Goal: Task Accomplishment & Management: Manage account settings

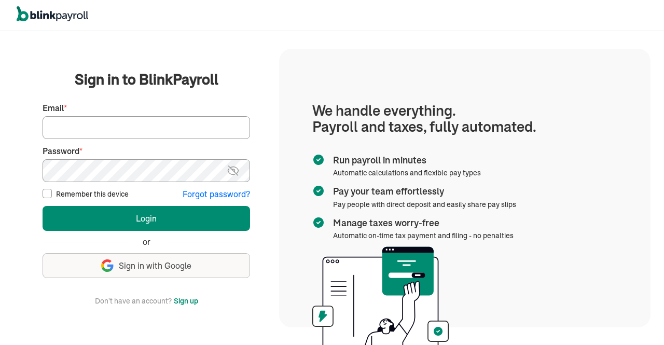
drag, startPoint x: 0, startPoint y: 0, endPoint x: 164, endPoint y: 124, distance: 205.7
click at [164, 124] on input "Email *" at bounding box center [146, 127] width 207 height 23
drag, startPoint x: 84, startPoint y: 129, endPoint x: 0, endPoint y: 145, distance: 85.6
click at [0, 145] on div "We handle it all. Payroll and taxes, fully automated. Back Forgot your password…" at bounding box center [332, 188] width 664 height 314
type input "hr@vertonsolutions.com"
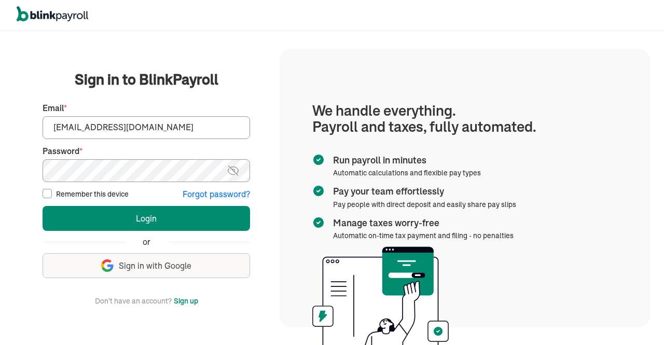
click at [48, 191] on input "Remember this device" at bounding box center [47, 193] width 9 height 9
checkbox input "true"
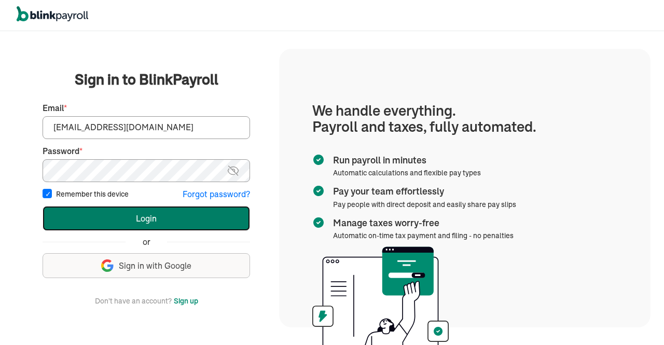
click at [139, 210] on button "Login" at bounding box center [146, 218] width 207 height 25
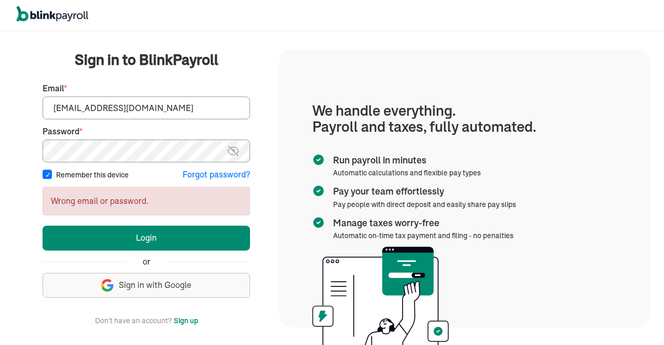
click at [243, 130] on label "Password *" at bounding box center [146, 131] width 207 height 12
click at [235, 146] on img at bounding box center [233, 151] width 13 height 12
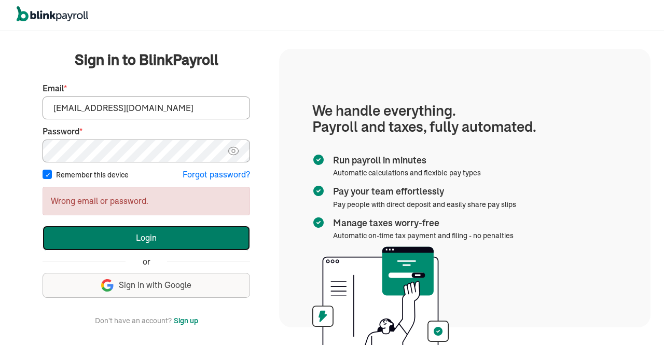
click at [175, 234] on button "Login" at bounding box center [146, 238] width 207 height 25
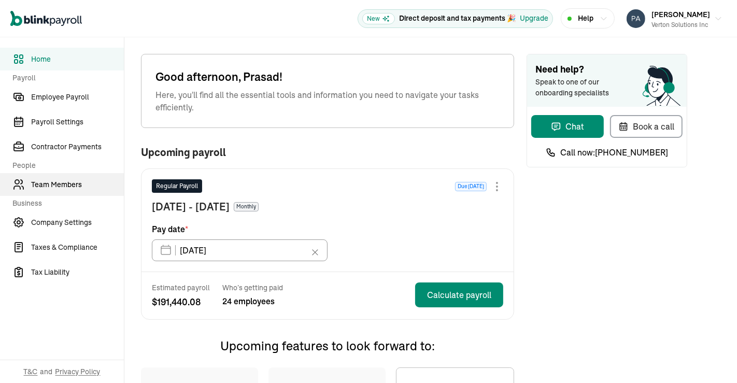
click at [63, 177] on link "Team Members" at bounding box center [62, 184] width 124 height 23
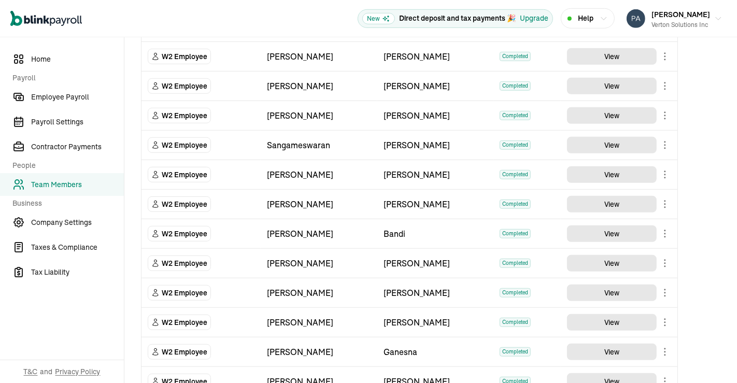
scroll to position [624, 0]
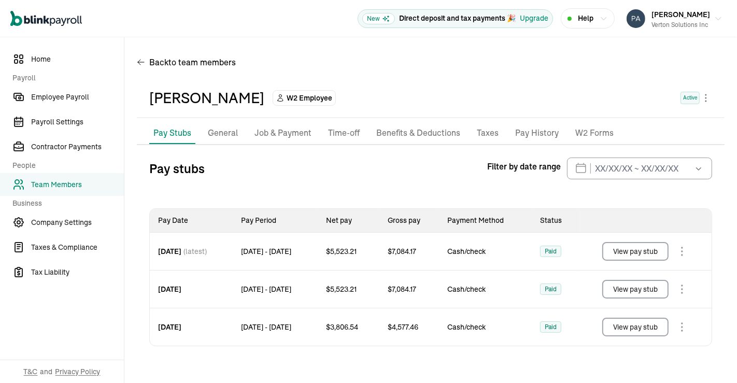
click at [649, 255] on button "View pay stub" at bounding box center [635, 251] width 66 height 19
click at [648, 287] on button "View pay stub" at bounding box center [635, 289] width 66 height 19
click at [642, 332] on button "View pay stub" at bounding box center [635, 327] width 66 height 19
